Goal: Task Accomplishment & Management: Use online tool/utility

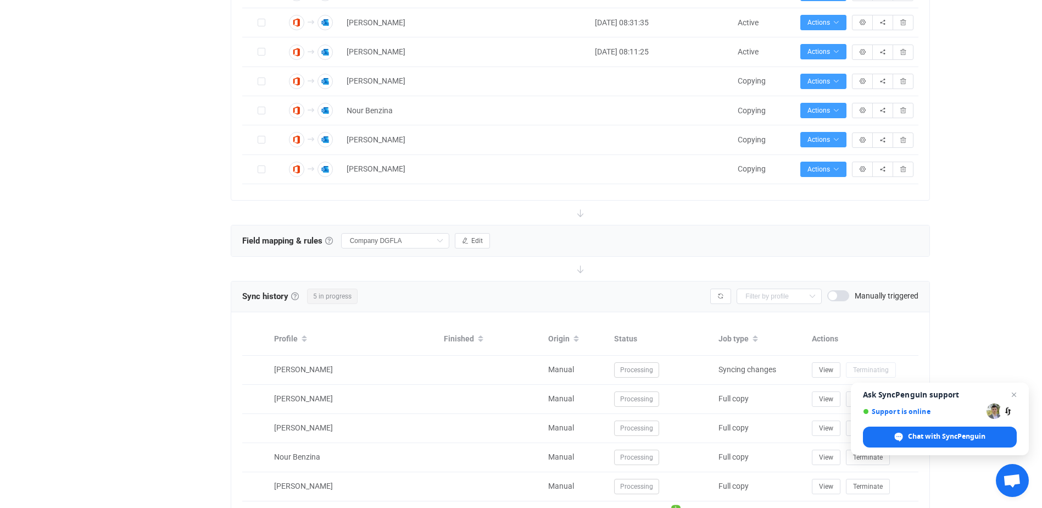
scroll to position [274, 0]
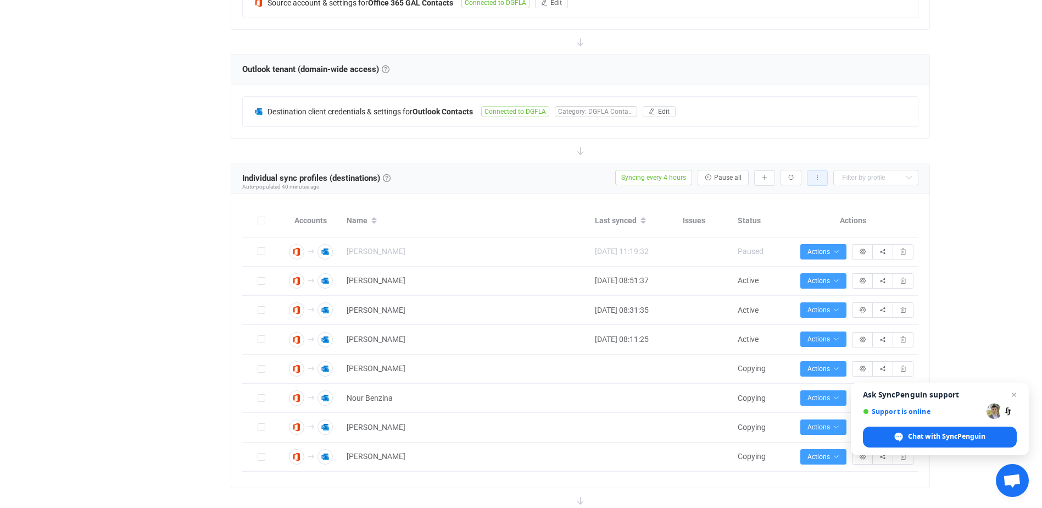
click at [811, 182] on button "button" at bounding box center [817, 177] width 21 height 15
click at [946, 172] on div "| data sync platform [EMAIL_ADDRESS][DOMAIN_NAME] Managed by [PERSON_NAME] Cont…" at bounding box center [521, 367] width 1042 height 1273
click at [767, 180] on icon "button" at bounding box center [765, 178] width 7 height 7
click at [730, 204] on li "Add manually…" at bounding box center [725, 207] width 93 height 20
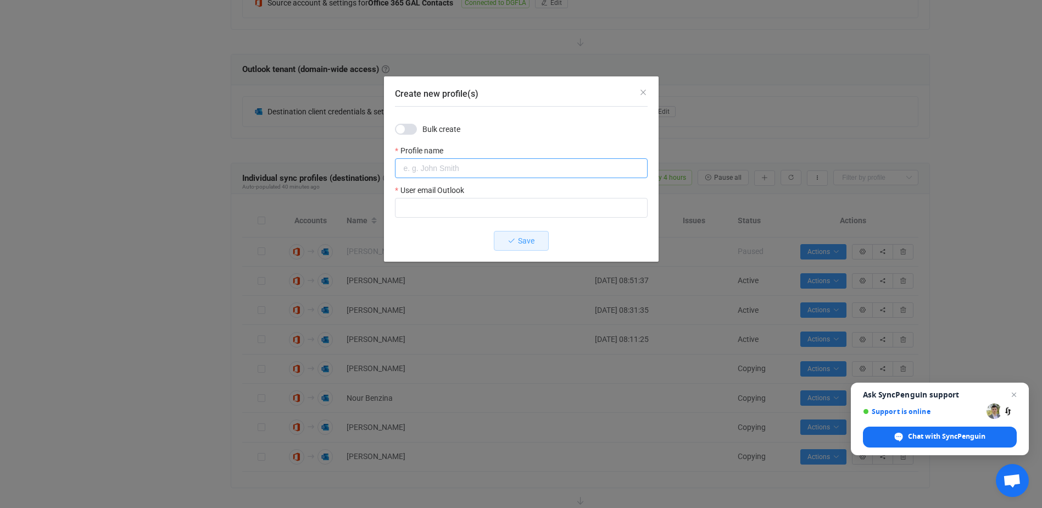
click at [460, 167] on input "Create new profile(s)" at bounding box center [521, 168] width 253 height 20
click at [65, 261] on div "Create new profile(s) Bulk create Profile name User email Outlook Save" at bounding box center [521, 254] width 1042 height 508
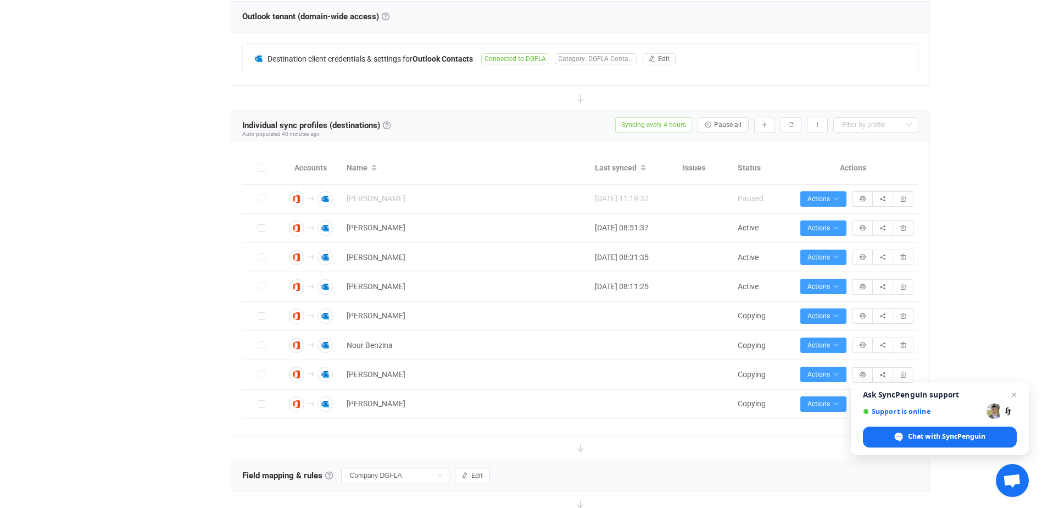
scroll to position [164, 0]
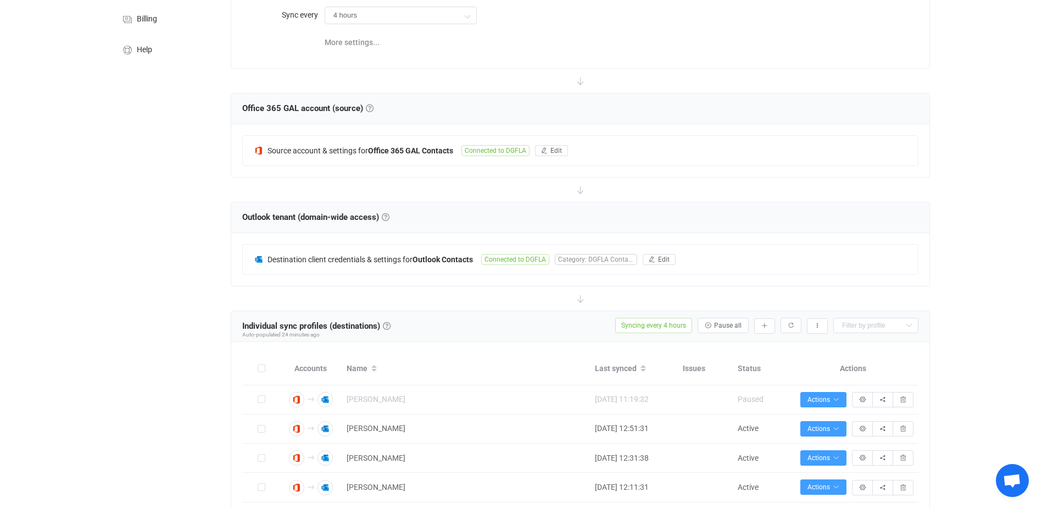
scroll to position [275, 0]
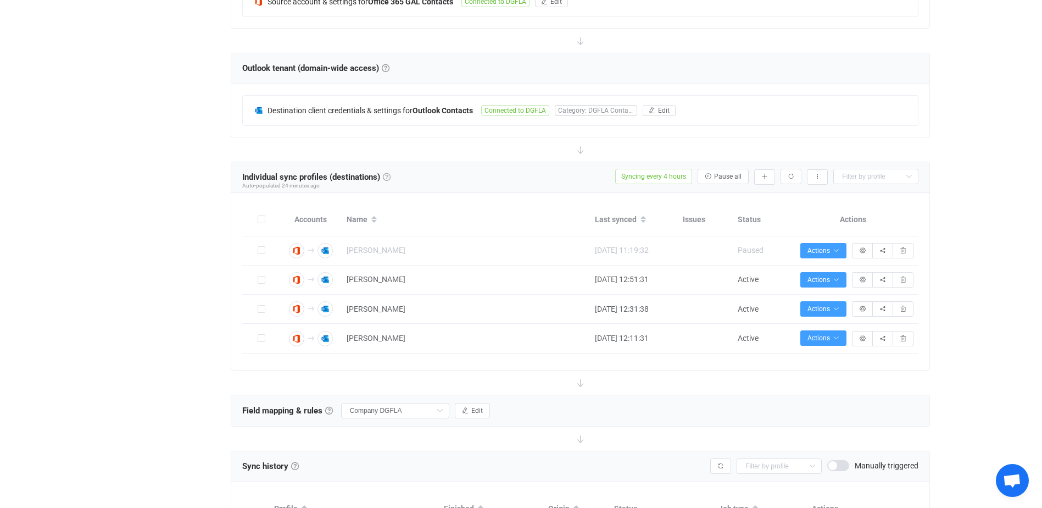
click at [389, 174] on link at bounding box center [387, 177] width 8 height 8
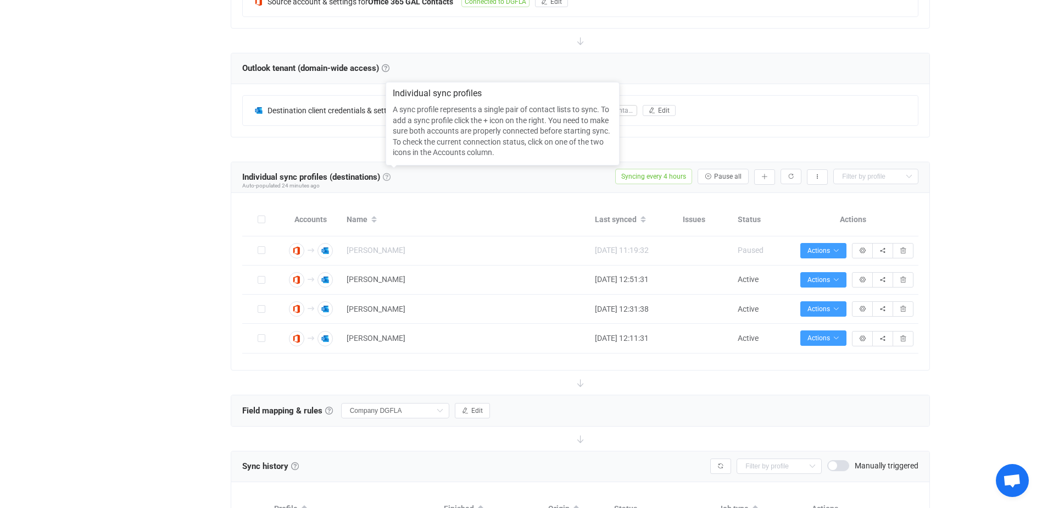
click at [389, 174] on link at bounding box center [387, 177] width 8 height 8
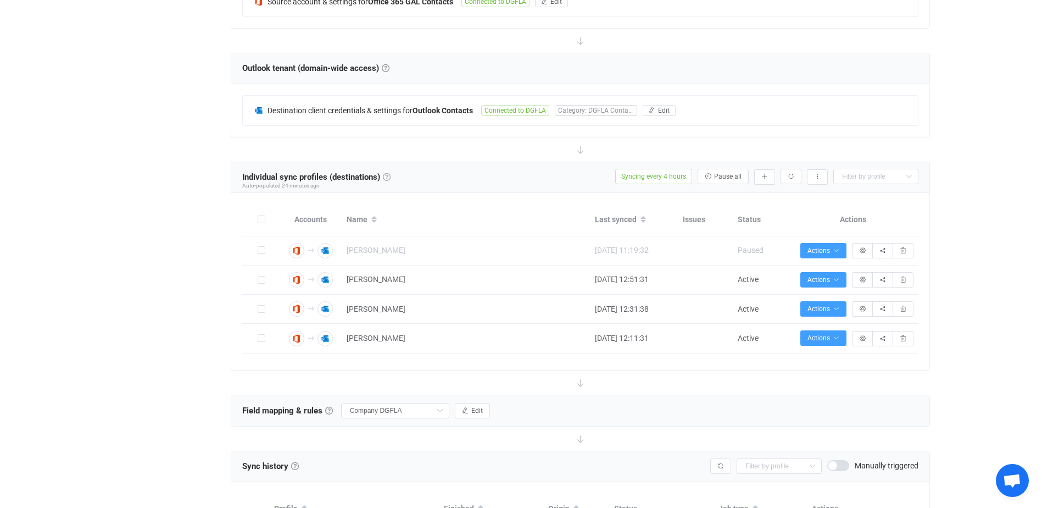
click at [389, 174] on link at bounding box center [387, 177] width 8 height 8
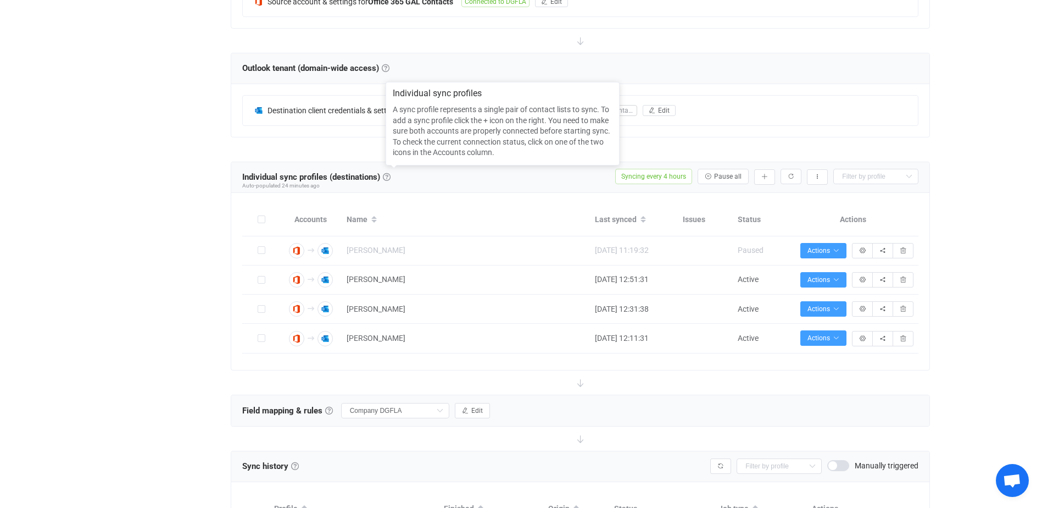
click at [98, 190] on div "| data sync platform [EMAIL_ADDRESS][DOMAIN_NAME] Managed by [PERSON_NAME] Cont…" at bounding box center [521, 308] width 1042 height 1156
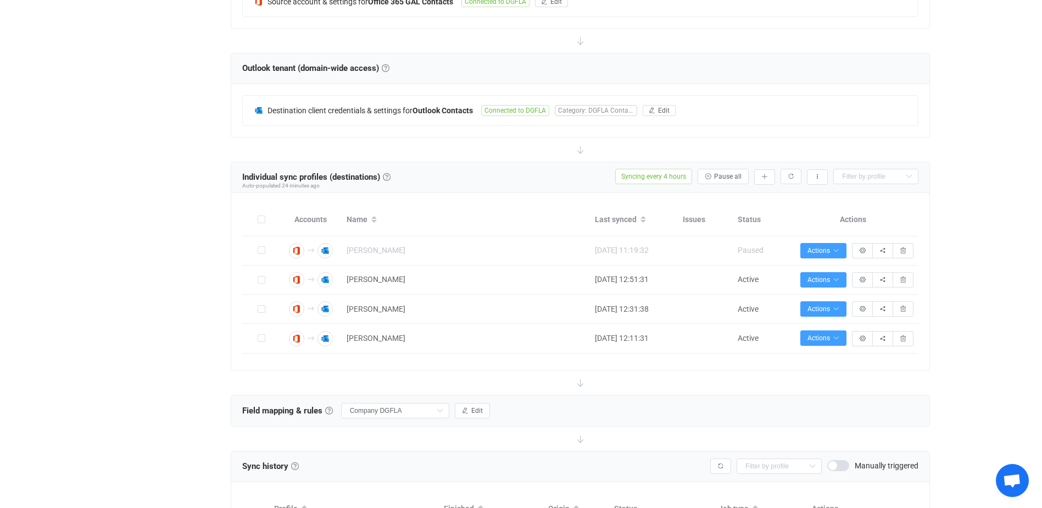
drag, startPoint x: 76, startPoint y: 159, endPoint x: 95, endPoint y: 152, distance: 20.2
click at [76, 159] on div "| data sync platform [EMAIL_ADDRESS][DOMAIN_NAME] Managed by [PERSON_NAME] Cont…" at bounding box center [521, 308] width 1042 height 1156
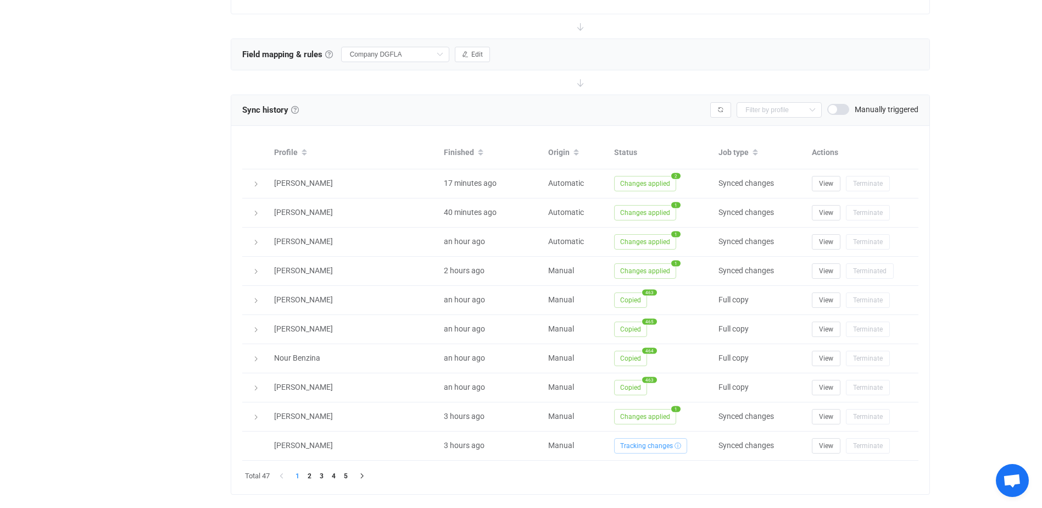
scroll to position [652, 0]
